Goal: Task Accomplishment & Management: Complete application form

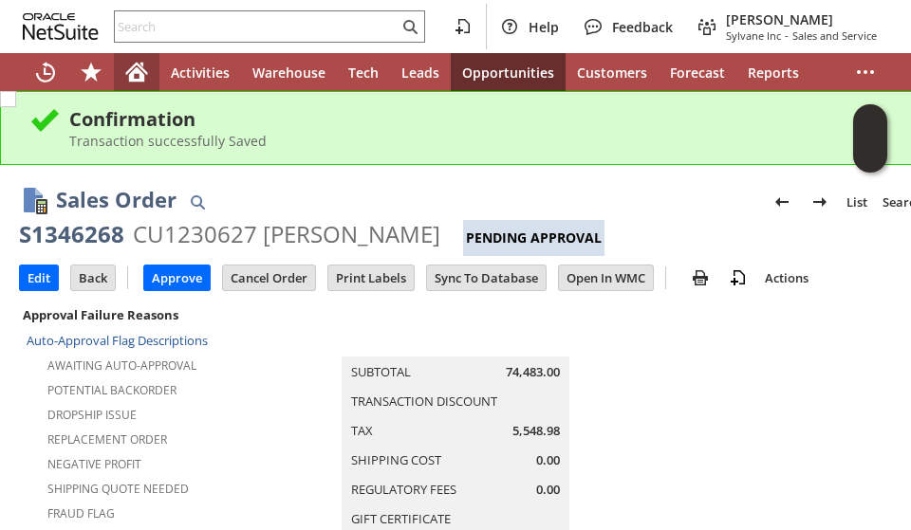
click at [142, 81] on icon "Home" at bounding box center [136, 74] width 15 height 14
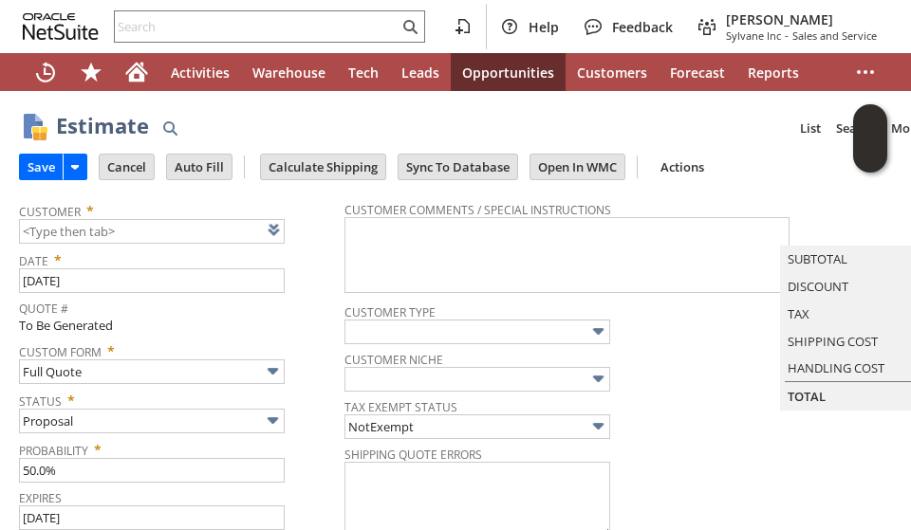
type input "CU1234102 [GEOGRAPHIC_DATA][US_STATE]"
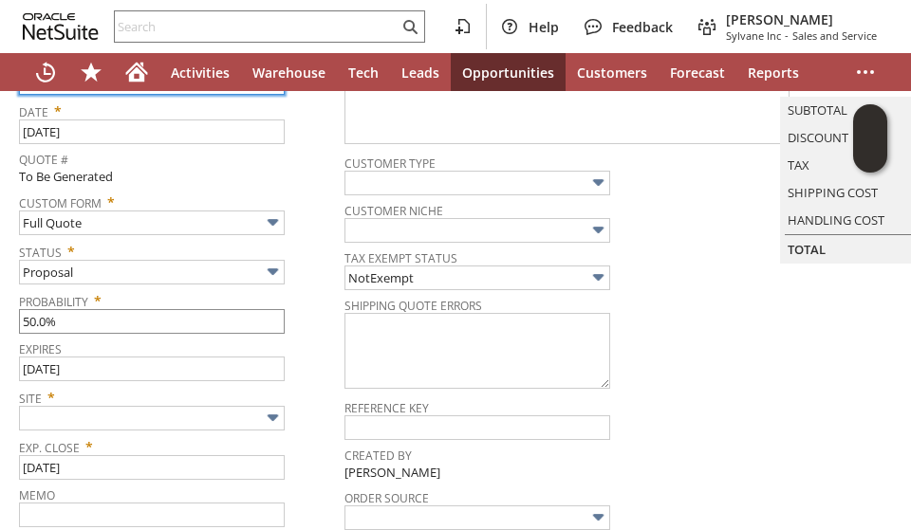
scroll to position [190, 0]
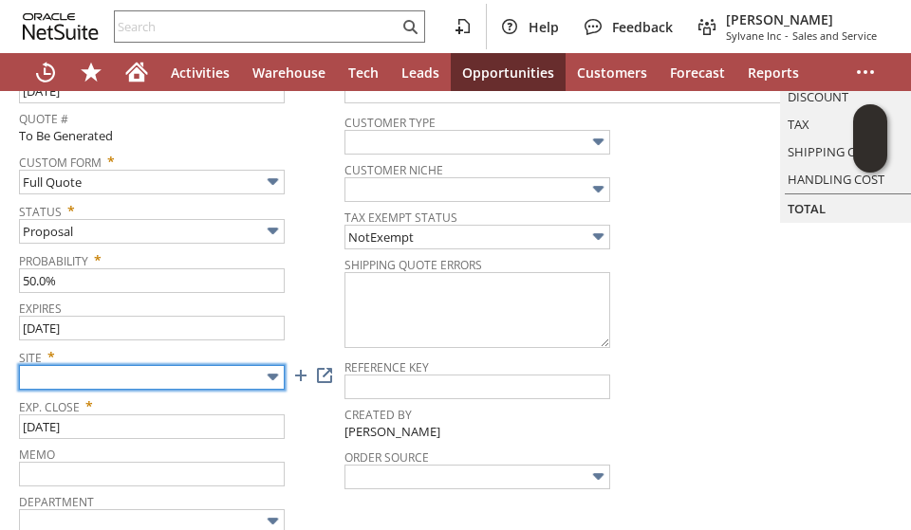
click at [132, 368] on input "text" at bounding box center [152, 377] width 266 height 25
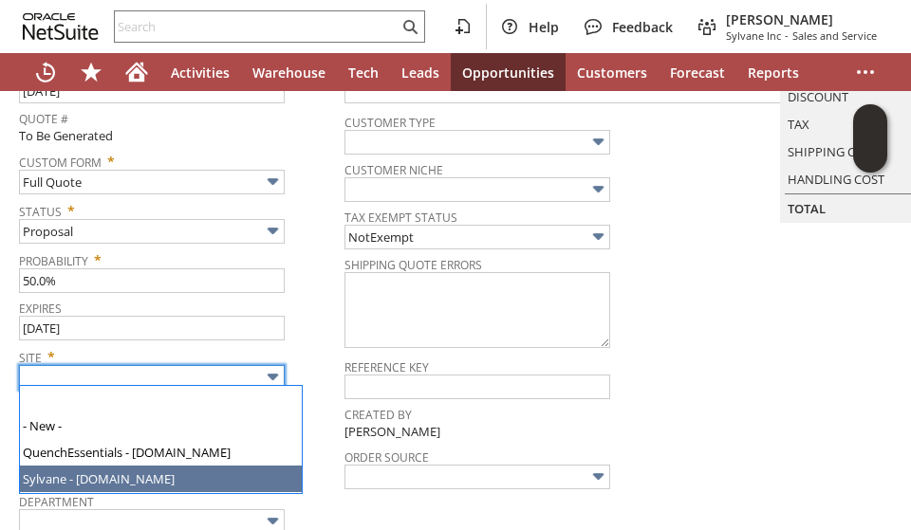
type input "Sylvane - [DOMAIN_NAME]"
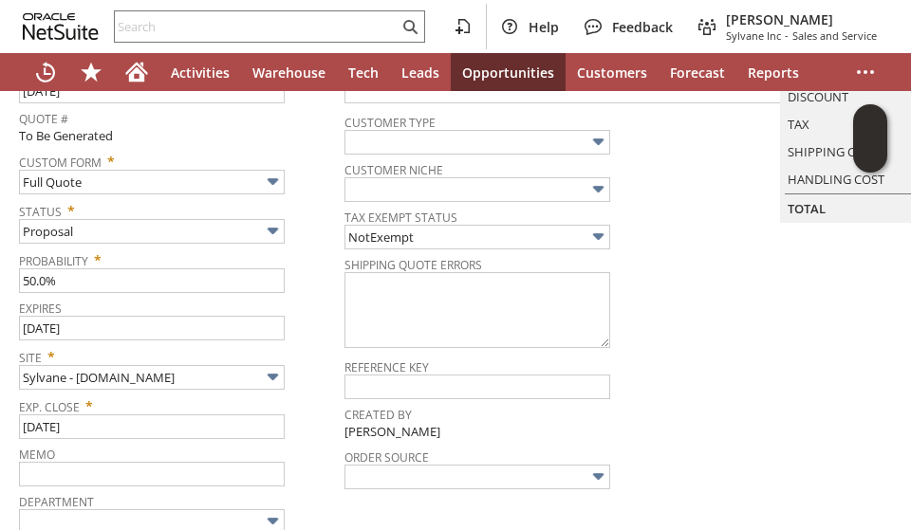
click at [315, 453] on span "Memo" at bounding box center [177, 451] width 316 height 21
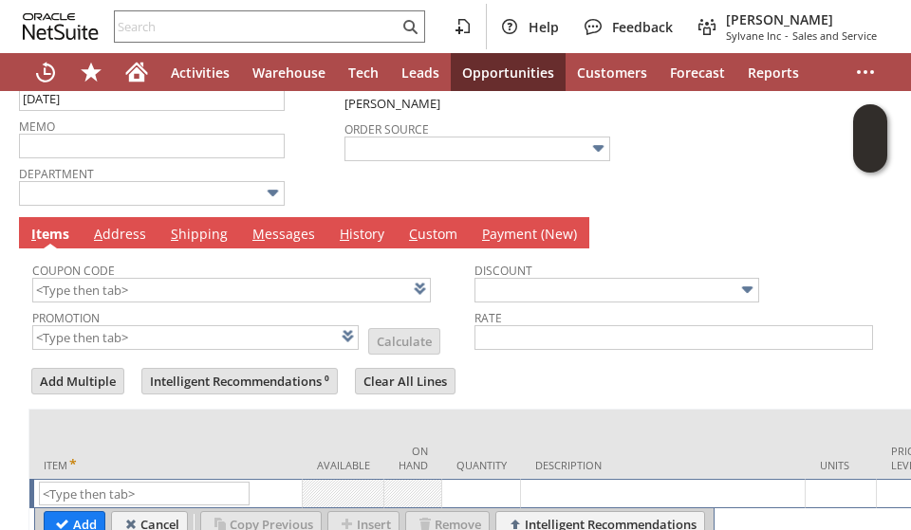
scroll to position [569, 0]
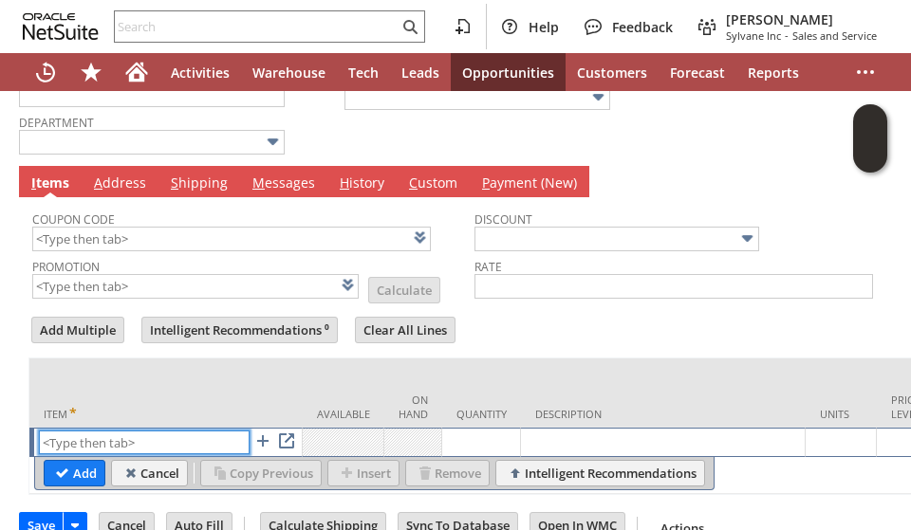
click at [63, 436] on input "text" at bounding box center [144, 443] width 211 height 24
paste input "DR3545"
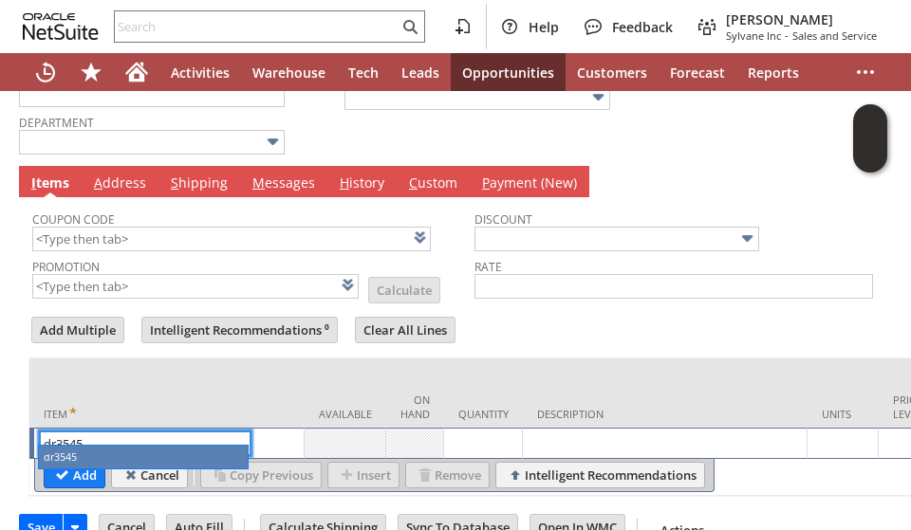
type input "dr3545"
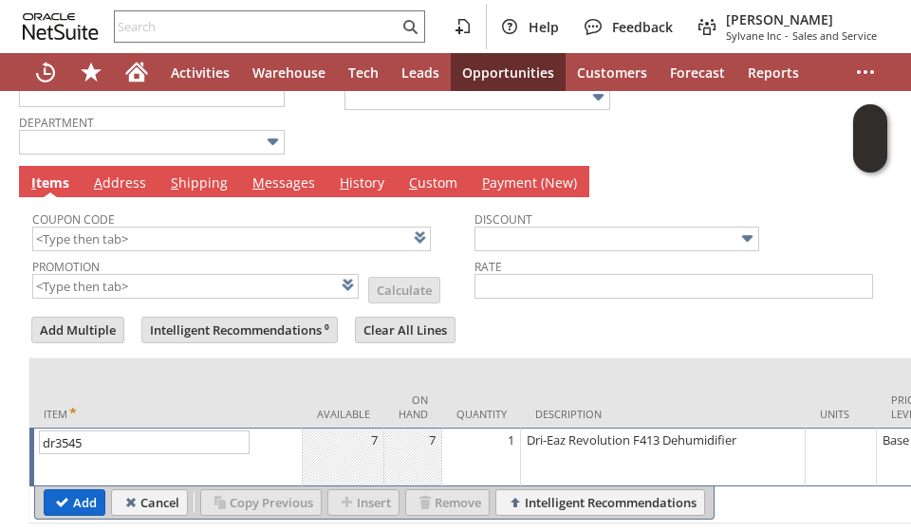
click at [82, 491] on input "Add" at bounding box center [75, 503] width 60 height 25
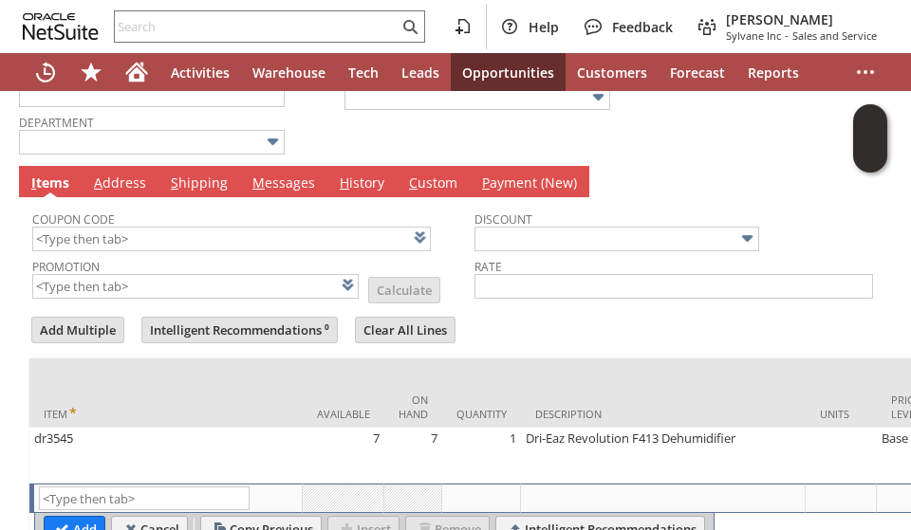
scroll to position [0, 653]
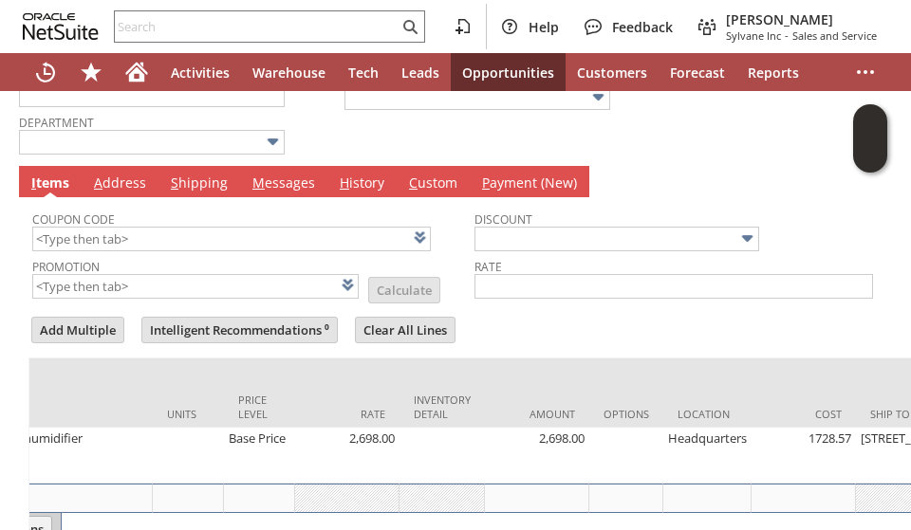
type input "Intelligent Recommendations¹⁰"
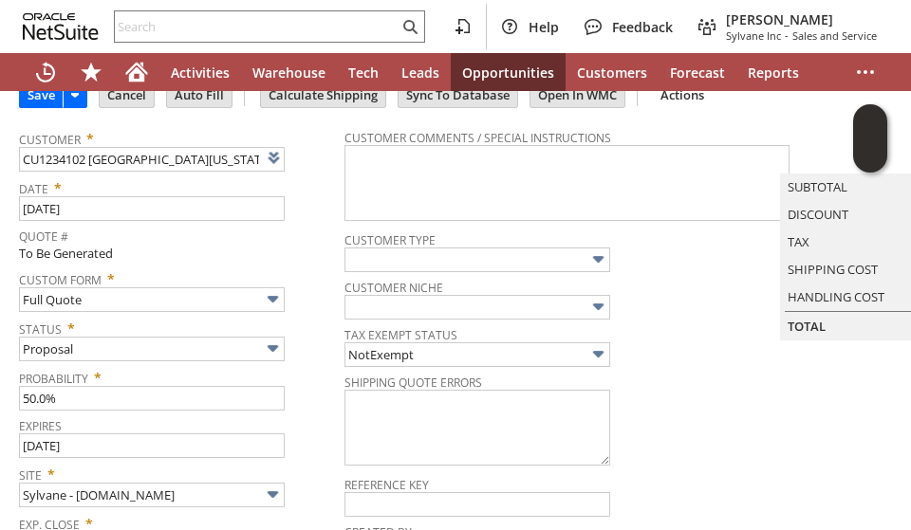
scroll to position [0, 0]
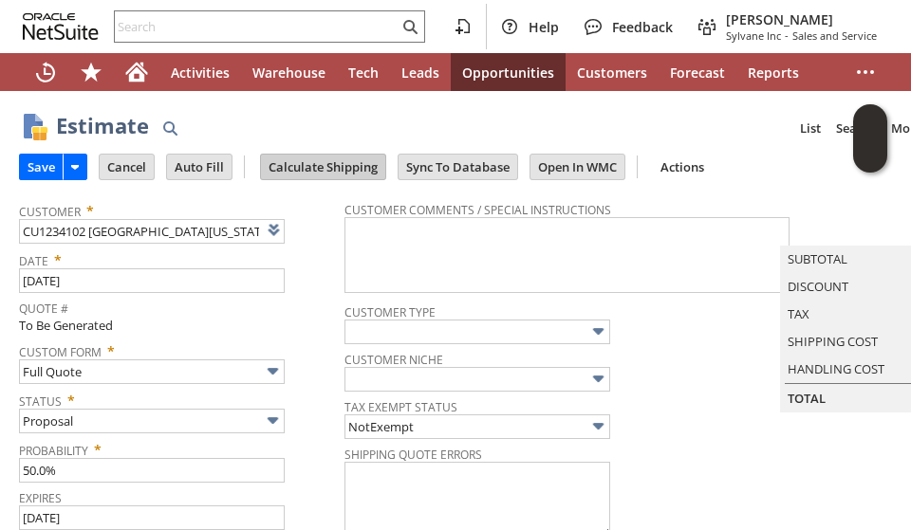
click at [342, 158] on input "Calculate Shipping" at bounding box center [323, 167] width 124 height 25
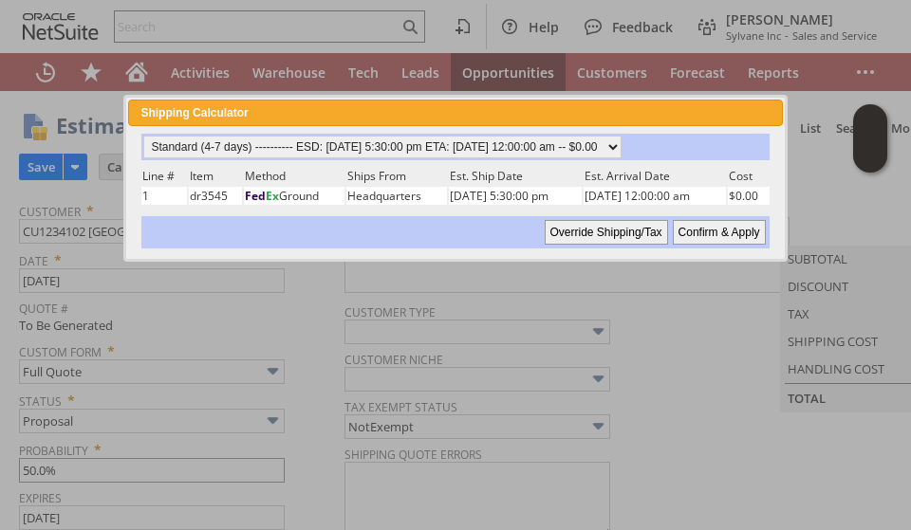
drag, startPoint x: 709, startPoint y: 227, endPoint x: 241, endPoint y: 475, distance: 529.8
click at [709, 227] on input "Confirm & Apply" at bounding box center [719, 232] width 93 height 25
type input "Government"
type input "Add"
type input "Copy Previous"
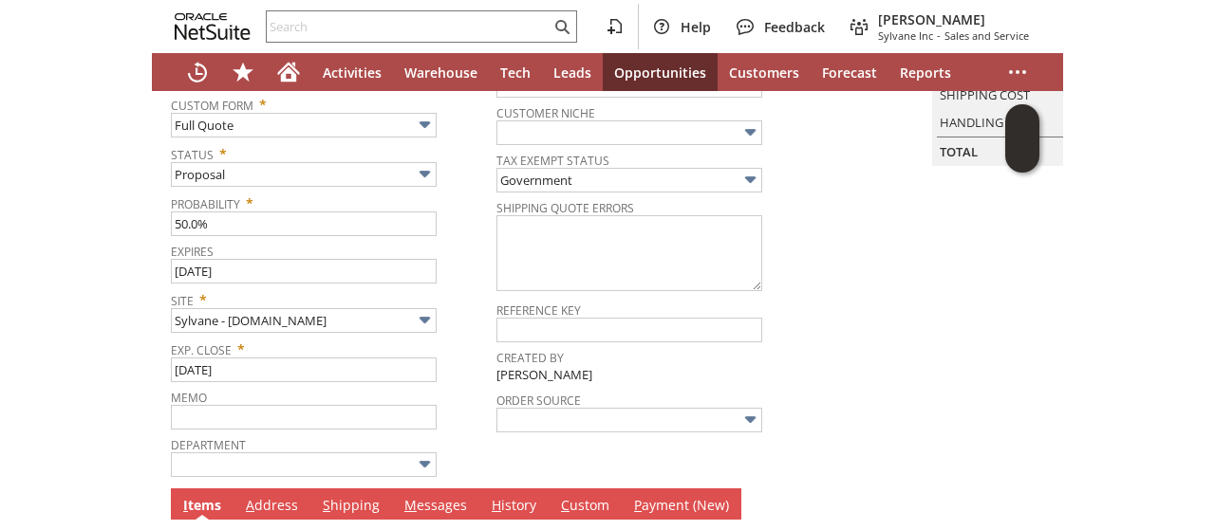
scroll to position [13, 0]
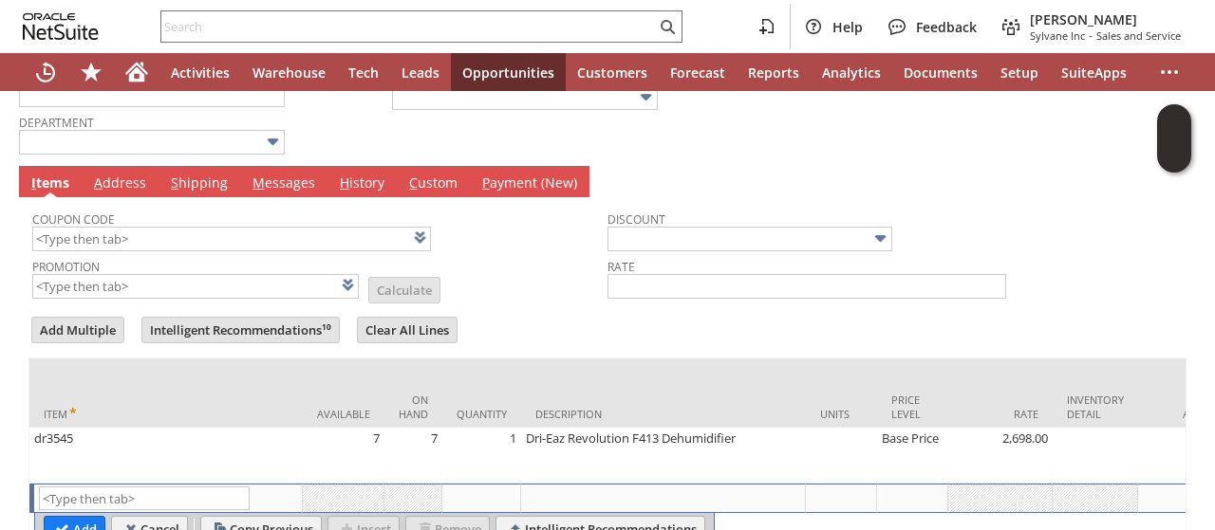
click at [253, 174] on span "M" at bounding box center [258, 183] width 12 height 18
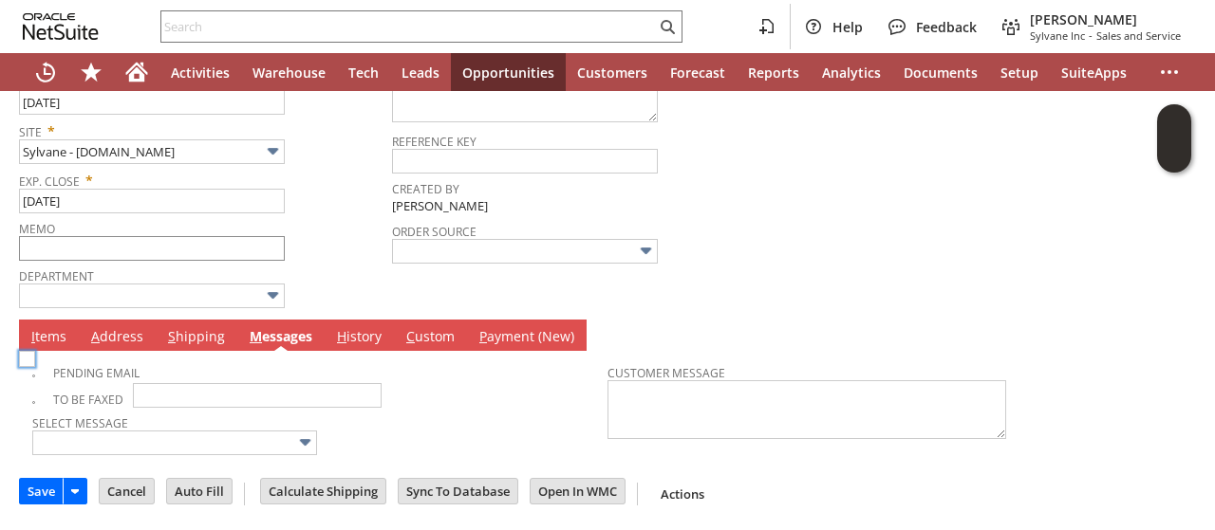
scroll to position [407, 0]
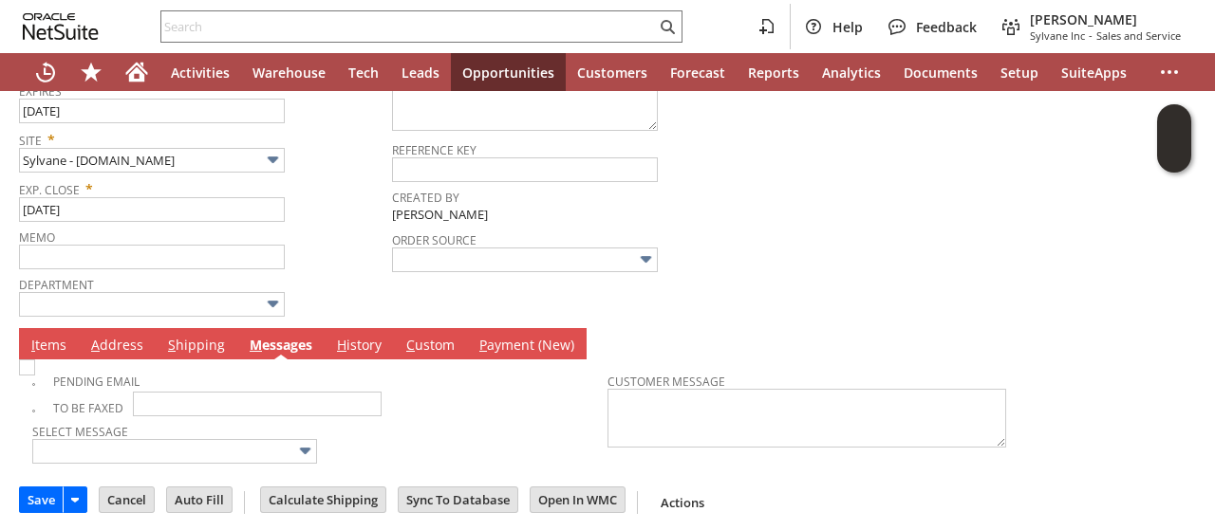
click at [35, 366] on img at bounding box center [27, 368] width 16 height 16
checkbox input "true"
click at [344, 262] on div "Memo" at bounding box center [200, 247] width 363 height 46
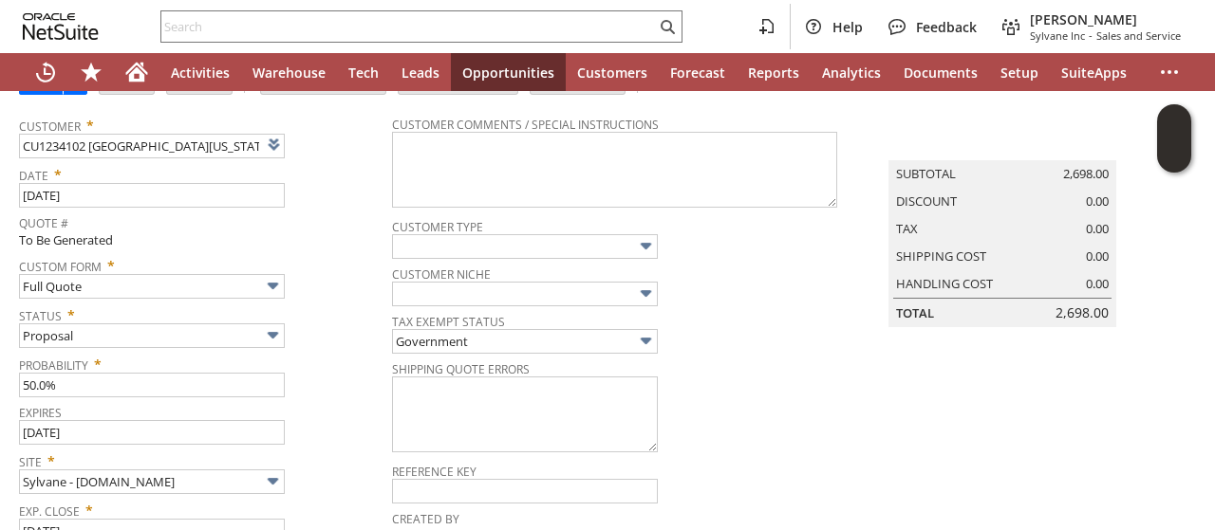
scroll to position [0, 0]
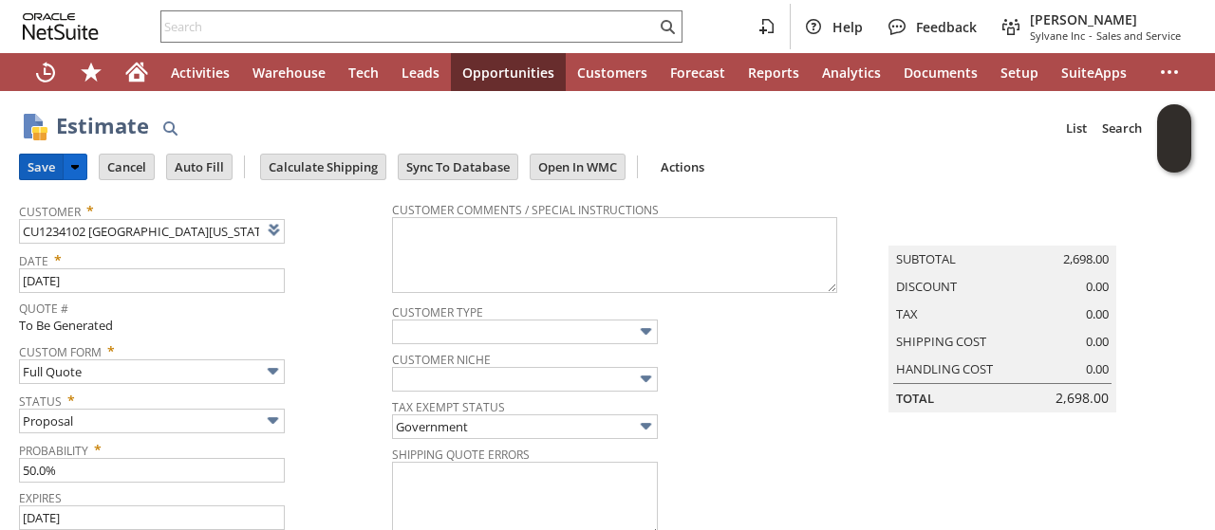
click at [42, 160] on input "Save" at bounding box center [41, 167] width 43 height 25
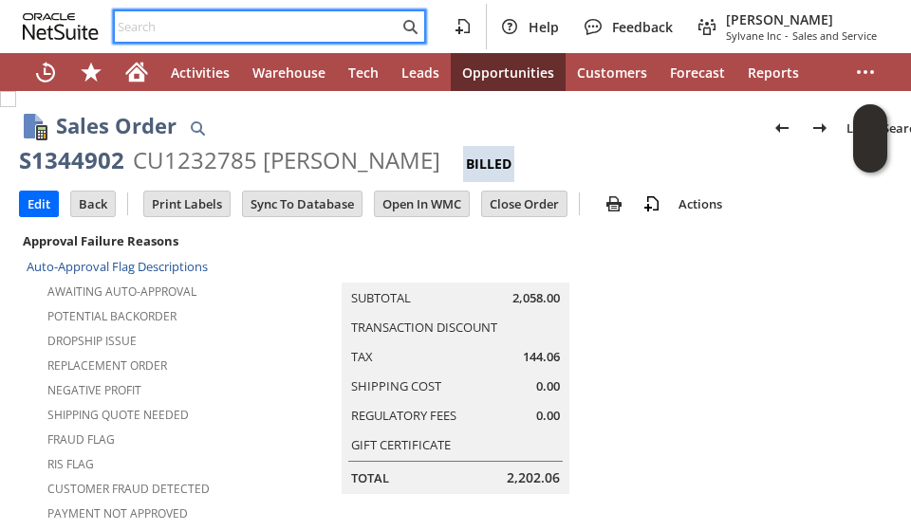
click at [179, 26] on input "text" at bounding box center [257, 26] width 284 height 23
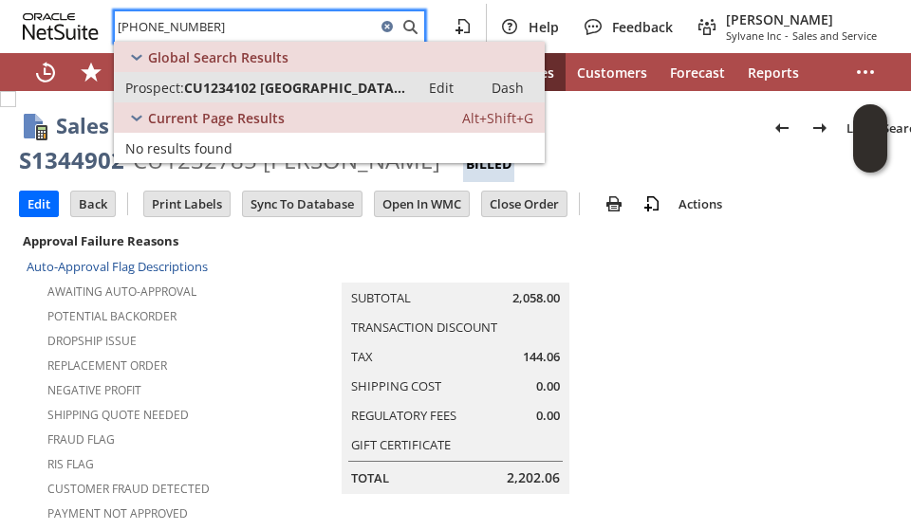
type input "573-884-4145"
click at [203, 87] on span "CU1234102 [GEOGRAPHIC_DATA][US_STATE]" at bounding box center [296, 88] width 224 height 18
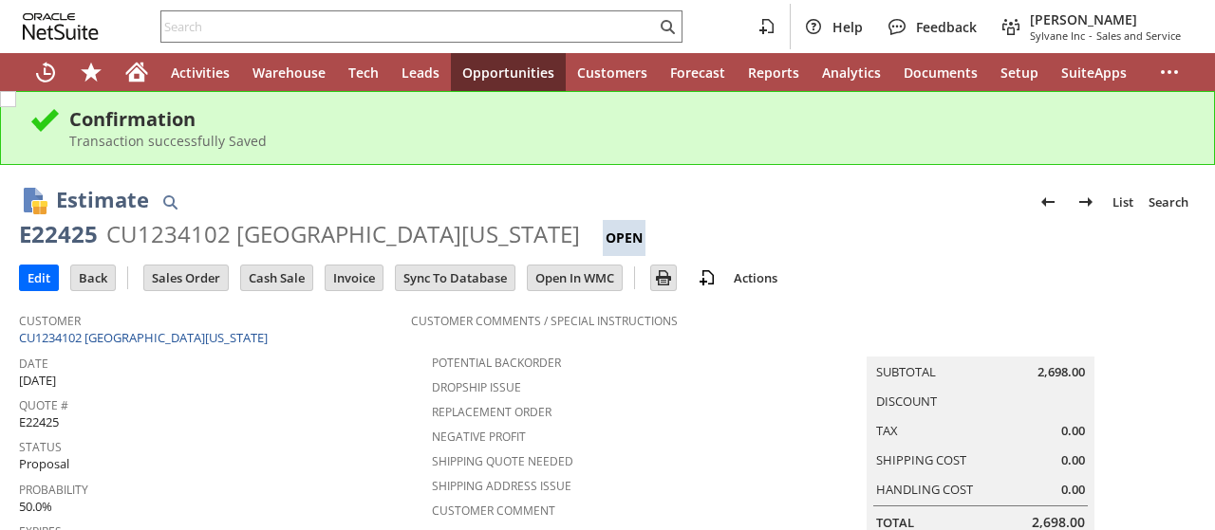
click at [159, 243] on div "CU1234102 [GEOGRAPHIC_DATA][US_STATE]" at bounding box center [343, 234] width 474 height 30
click at [159, 240] on div "CU1234102 [GEOGRAPHIC_DATA][US_STATE]" at bounding box center [343, 234] width 474 height 30
click at [159, 229] on div "CU1234102 [GEOGRAPHIC_DATA][US_STATE]" at bounding box center [343, 234] width 474 height 30
copy div "CU1234102"
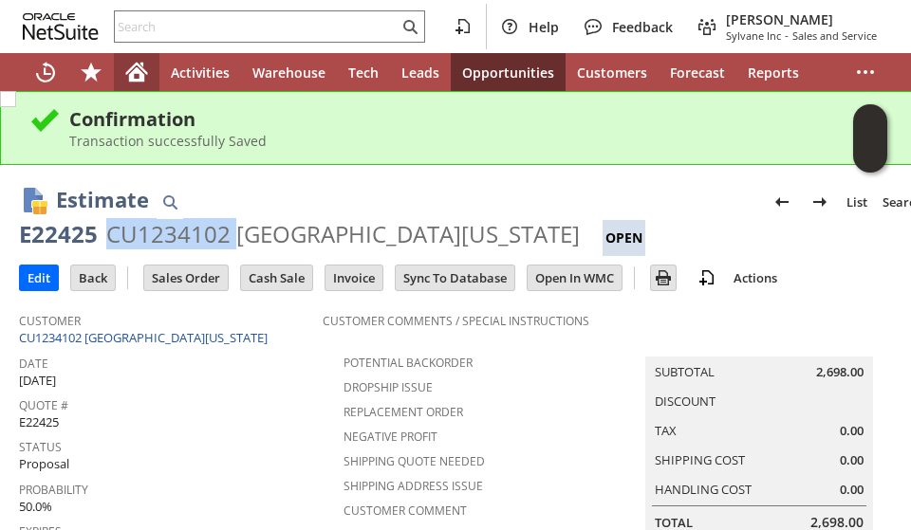
click at [134, 77] on icon "Home" at bounding box center [136, 74] width 15 height 14
